Goal: Information Seeking & Learning: Learn about a topic

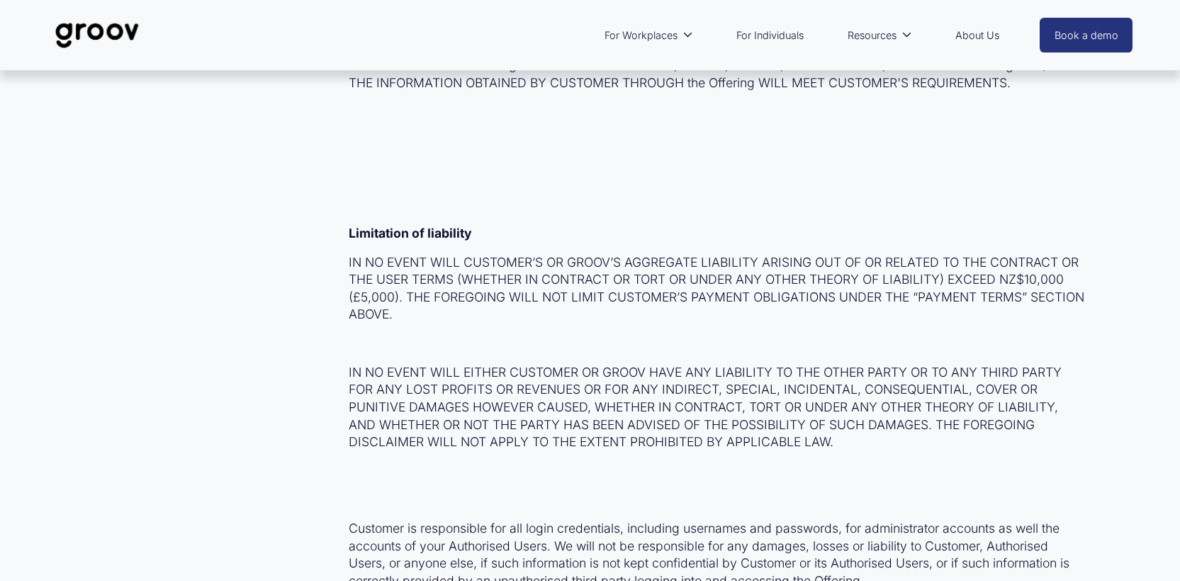
scroll to position [5800, 0]
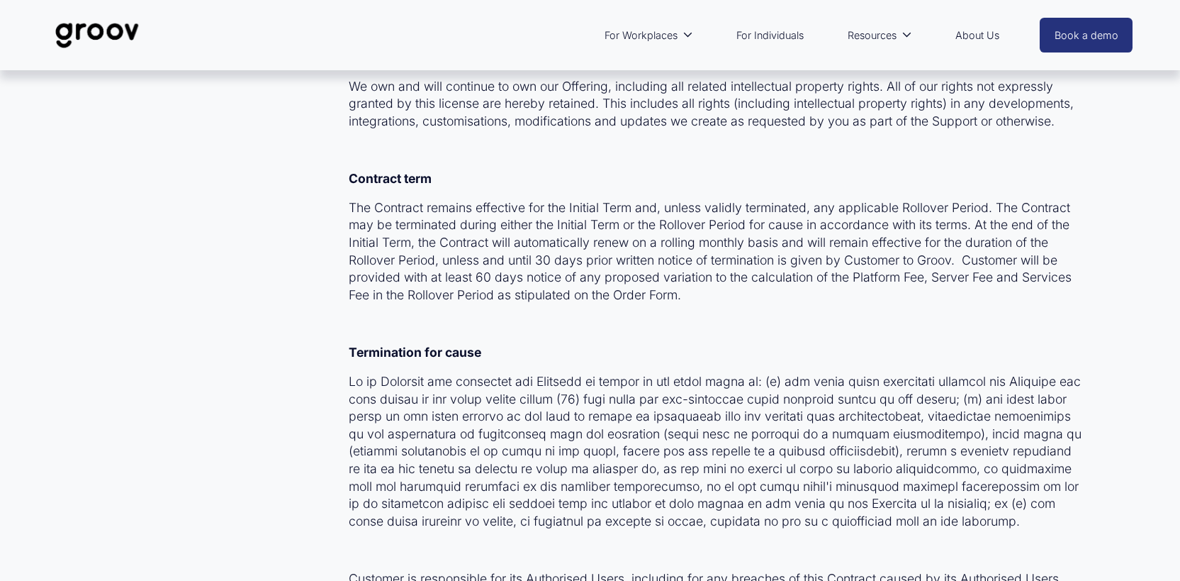
click at [787, 27] on link "For Individuals" at bounding box center [770, 35] width 82 height 33
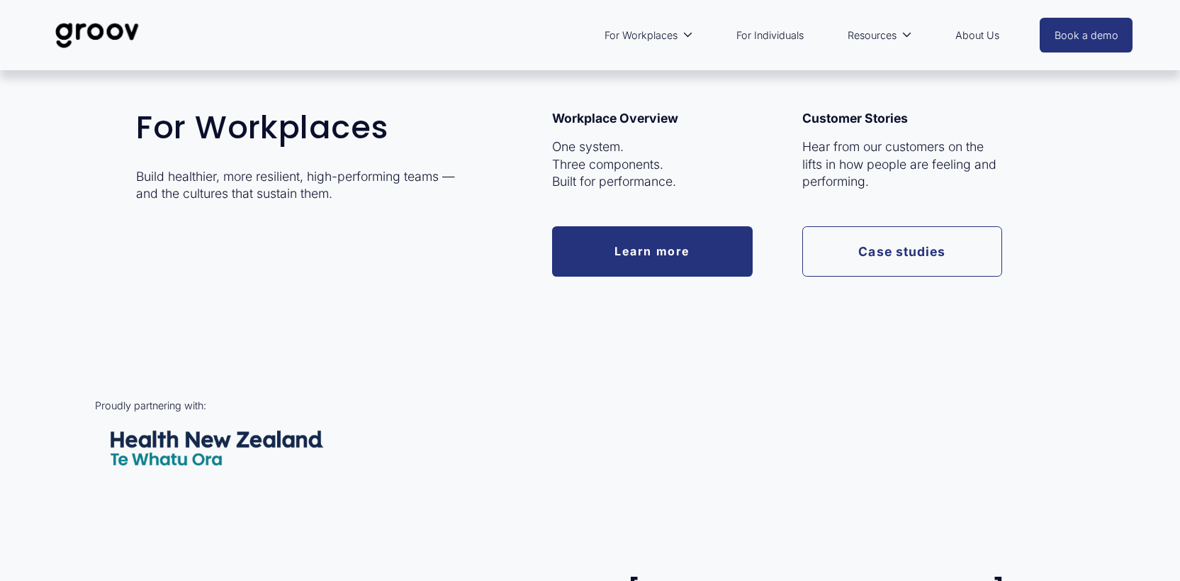
click at [677, 37] on link "For Workplaces" at bounding box center [649, 35] width 103 height 33
click at [617, 242] on link "Learn more" at bounding box center [652, 251] width 201 height 50
type input "76.72"
